Goal: Information Seeking & Learning: Learn about a topic

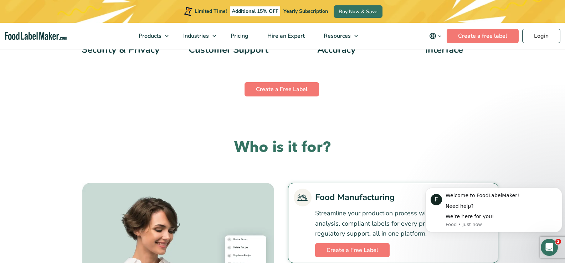
scroll to position [1497, 0]
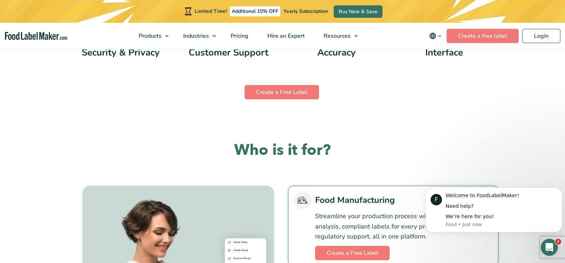
click at [342, 201] on link "Food Manufacturing" at bounding box center [393, 201] width 199 height 18
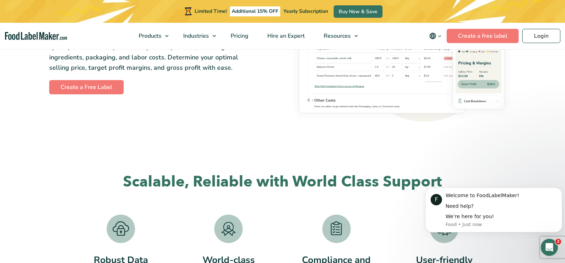
scroll to position [1248, 0]
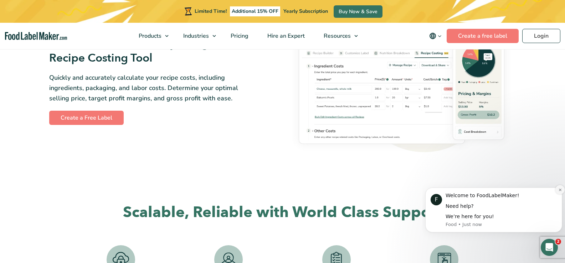
click at [559, 188] on icon "Dismiss notification" at bounding box center [560, 190] width 4 height 4
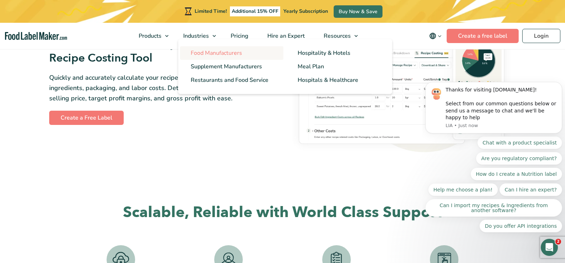
click at [209, 53] on span "Food Manufacturers" at bounding box center [216, 53] width 51 height 8
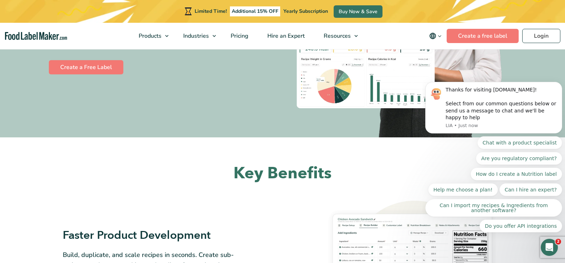
scroll to position [178, 0]
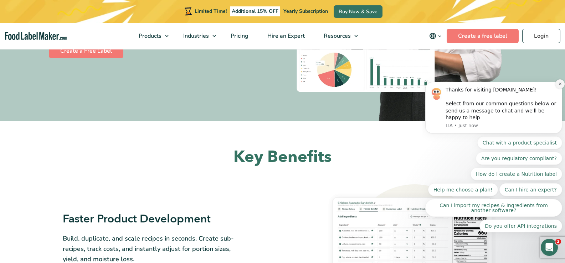
click at [560, 85] on icon "Dismiss notification" at bounding box center [560, 84] width 2 height 2
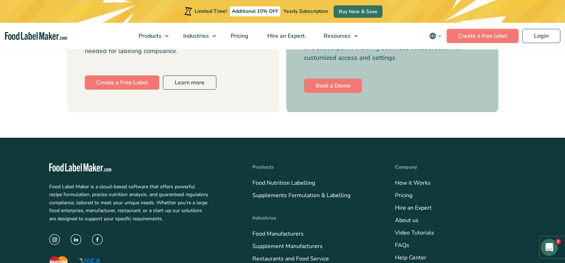
scroll to position [2923, 0]
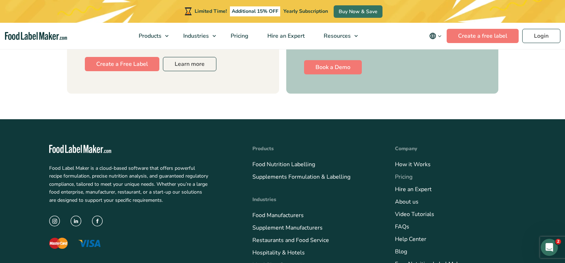
click at [407, 173] on link "Pricing" at bounding box center [403, 177] width 17 height 8
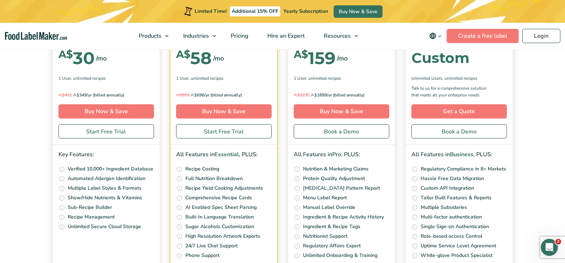
scroll to position [2299, 0]
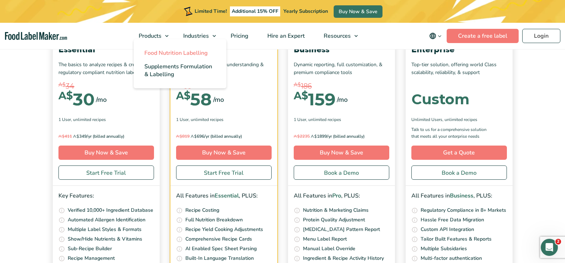
click at [164, 53] on span "Food Nutrition Labelling" at bounding box center [175, 53] width 63 height 8
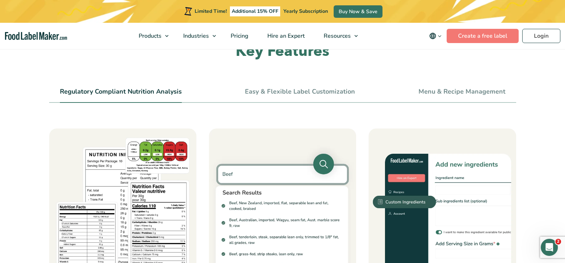
scroll to position [250, 0]
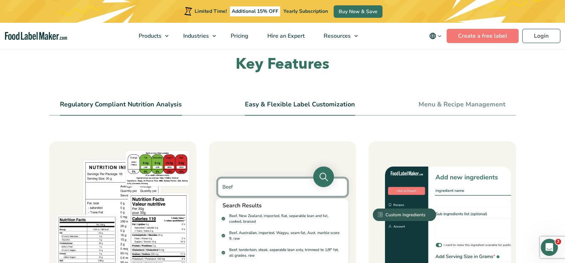
click at [283, 106] on link "Easy & Flexible Label Customization" at bounding box center [300, 105] width 110 height 8
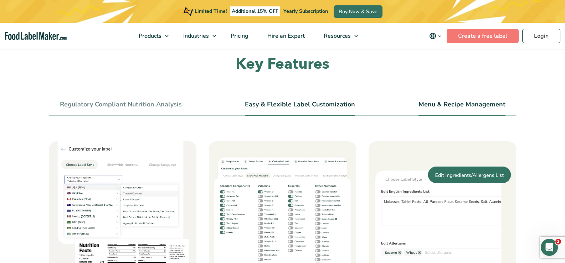
click at [465, 107] on link "Menu & Recipe Management" at bounding box center [461, 105] width 87 height 8
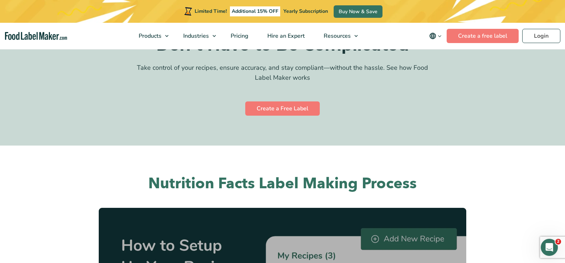
scroll to position [1961, 0]
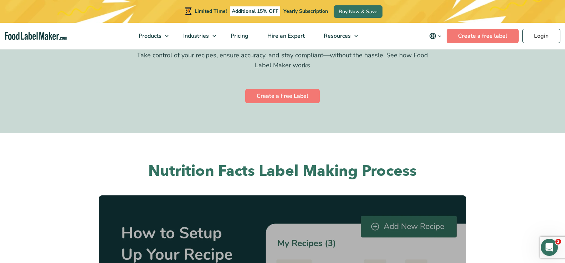
click at [440, 37] on icon "main navigation" at bounding box center [439, 36] width 5 height 5
click at [377, 105] on div "Nutrition Labeling and Compliance Don’t Have to Be Complicated Take control of …" at bounding box center [282, 53] width 321 height 161
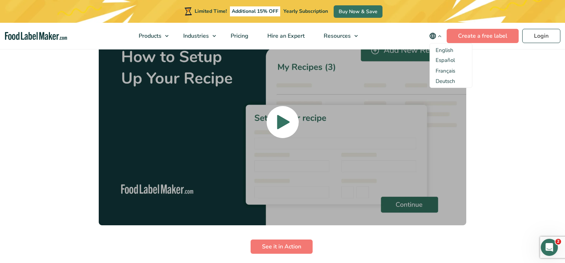
scroll to position [2139, 0]
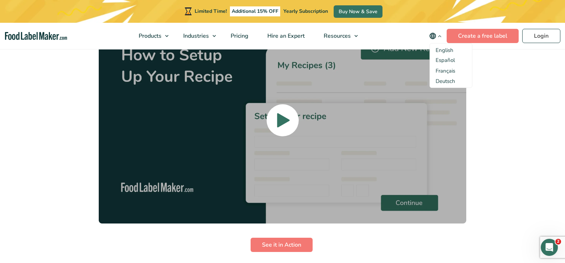
click at [523, 129] on section "Nutrition Facts Label Making Process See it in Action" at bounding box center [282, 133] width 565 height 356
click at [286, 132] on icon at bounding box center [283, 120] width 14 height 183
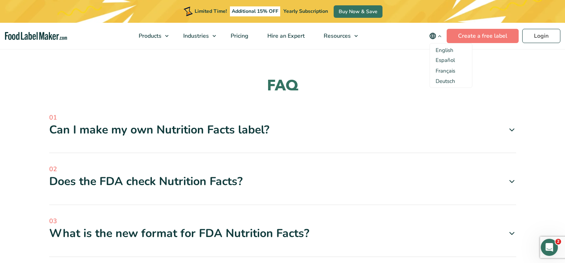
scroll to position [2567, 0]
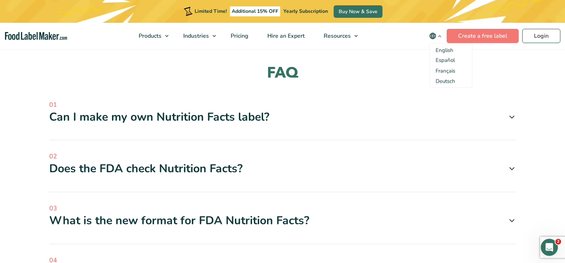
click at [510, 117] on icon at bounding box center [512, 117] width 9 height 9
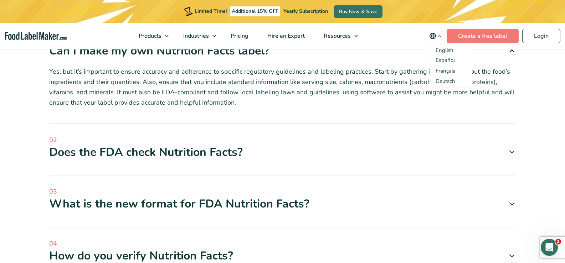
scroll to position [2638, 0]
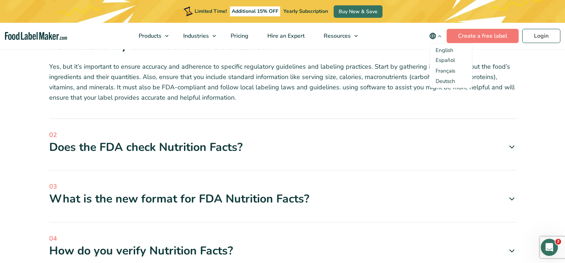
click at [515, 151] on icon at bounding box center [512, 147] width 9 height 9
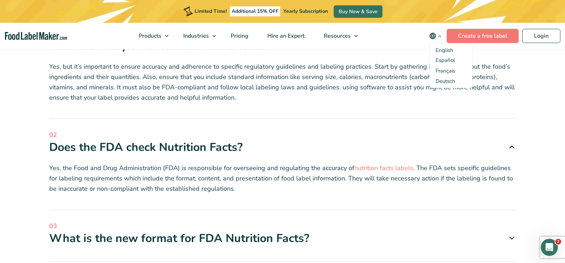
click at [515, 151] on icon at bounding box center [512, 147] width 9 height 9
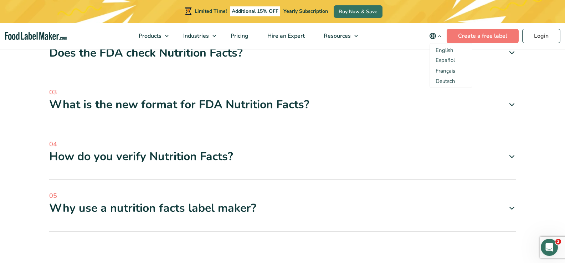
scroll to position [2745, 0]
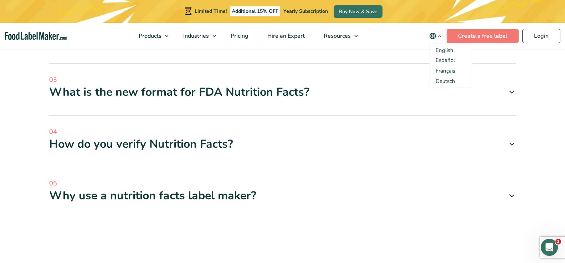
click at [509, 144] on icon at bounding box center [512, 144] width 9 height 9
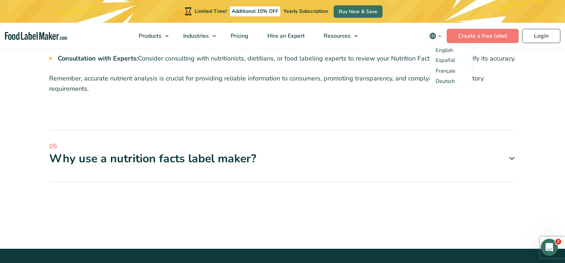
scroll to position [3066, 0]
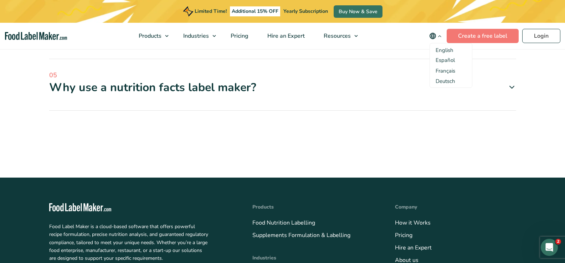
click at [514, 88] on icon at bounding box center [512, 87] width 9 height 9
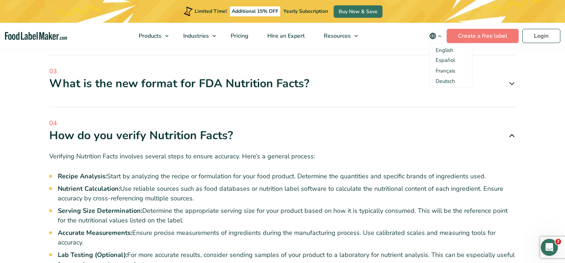
scroll to position [2745, 0]
